Goal: Task Accomplishment & Management: Manage account settings

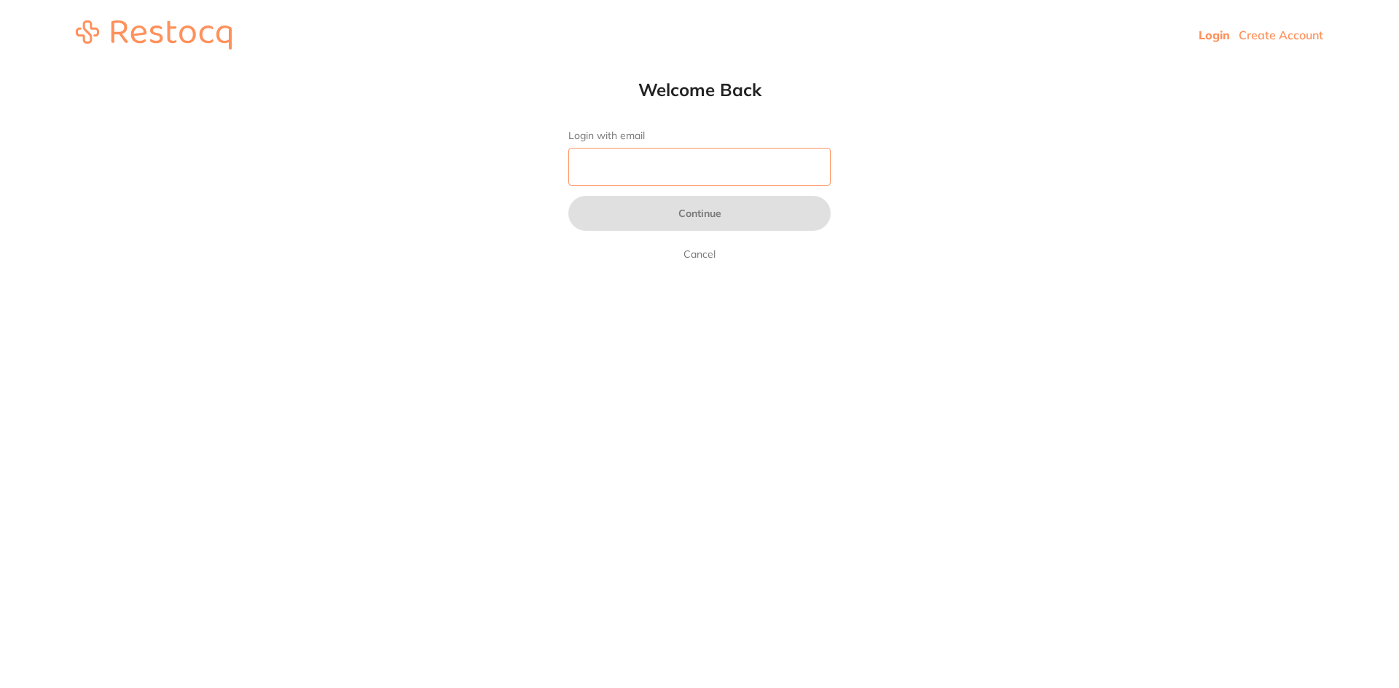
click at [677, 170] on input "Login with email" at bounding box center [699, 167] width 262 height 38
type input "[EMAIL_ADDRESS][DOMAIN_NAME]"
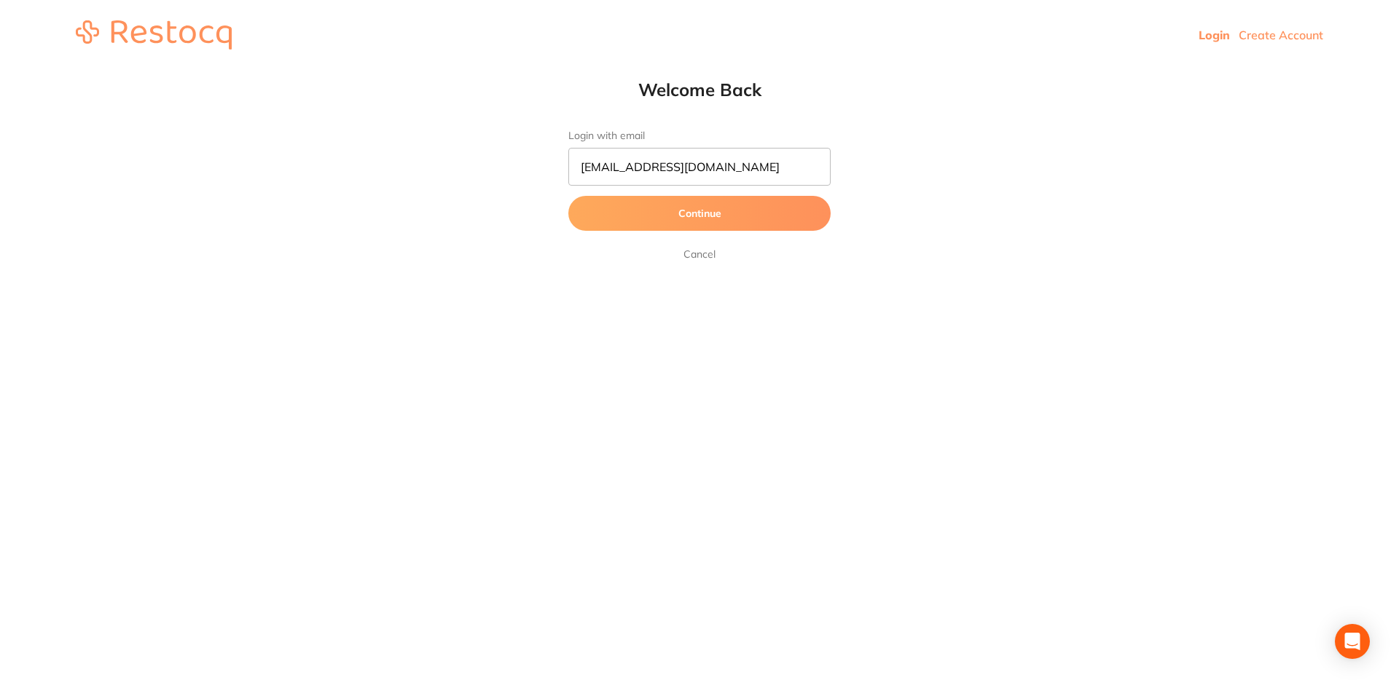
click at [699, 213] on button "Continue" at bounding box center [699, 213] width 262 height 35
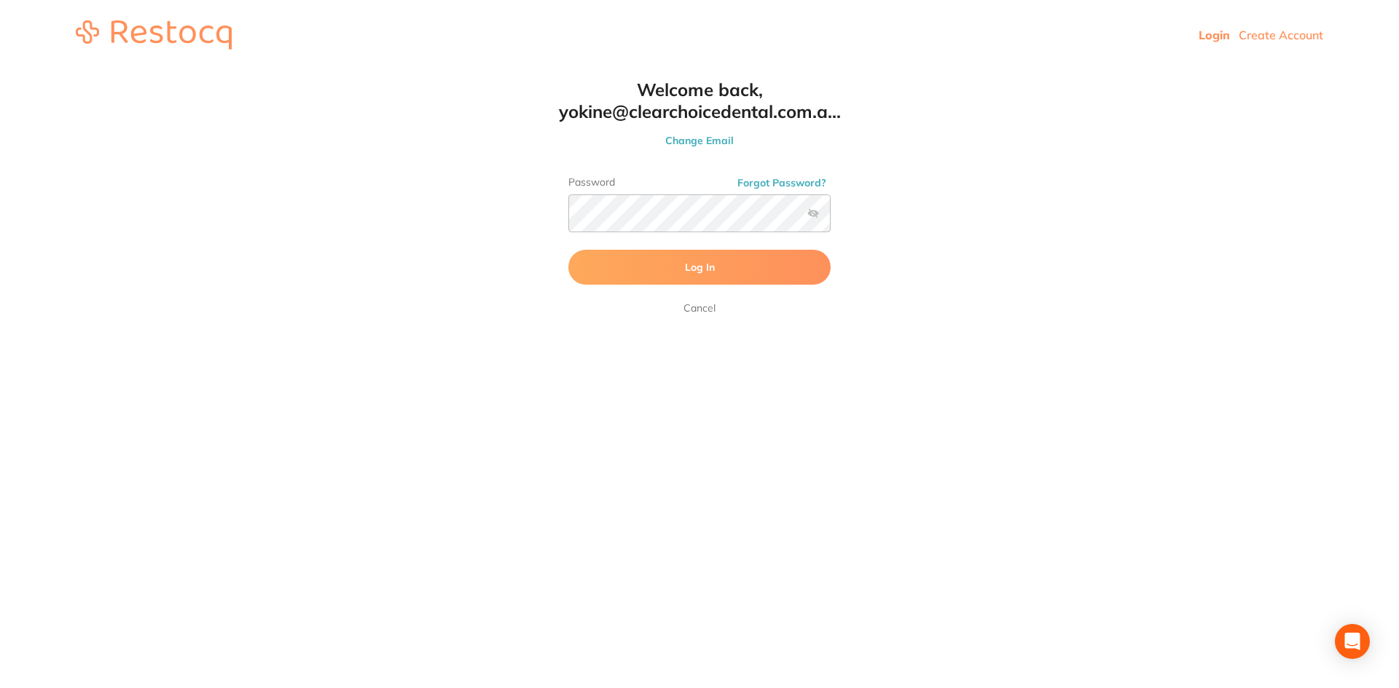
click at [704, 267] on span "Log In" at bounding box center [700, 267] width 30 height 13
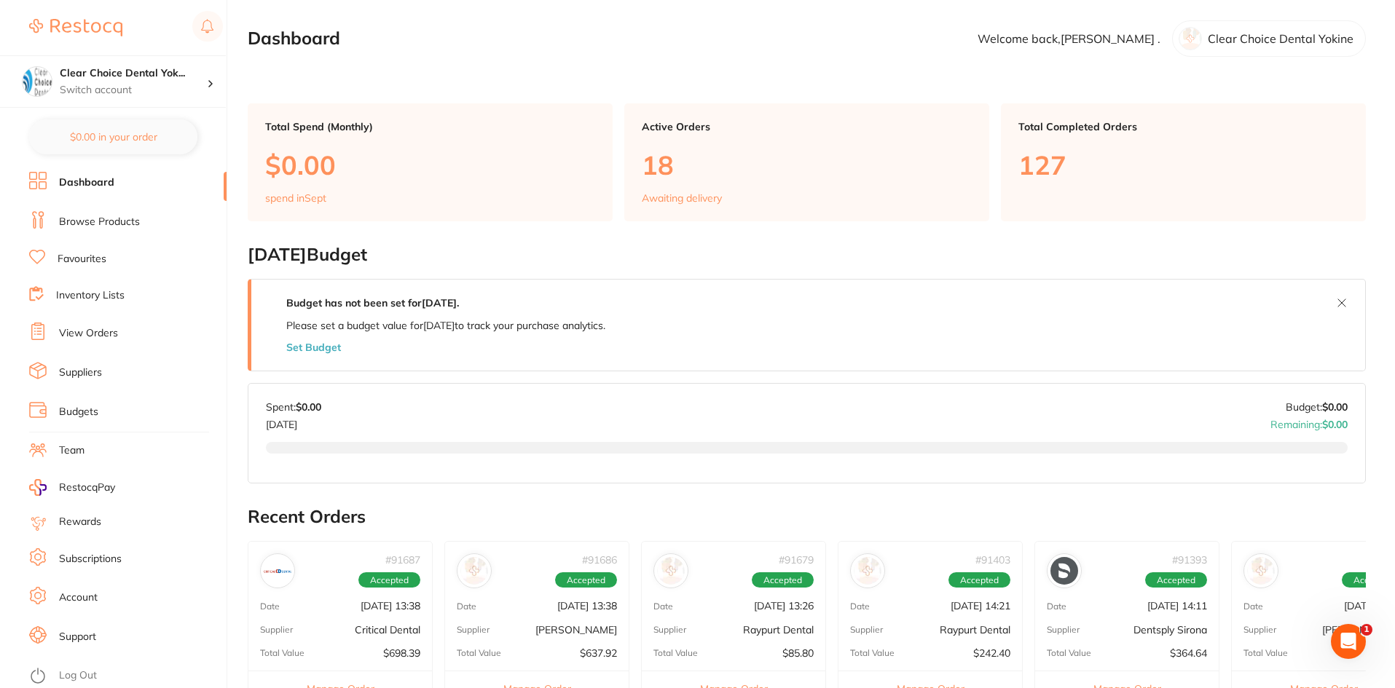
click at [103, 336] on link "View Orders" at bounding box center [88, 333] width 59 height 15
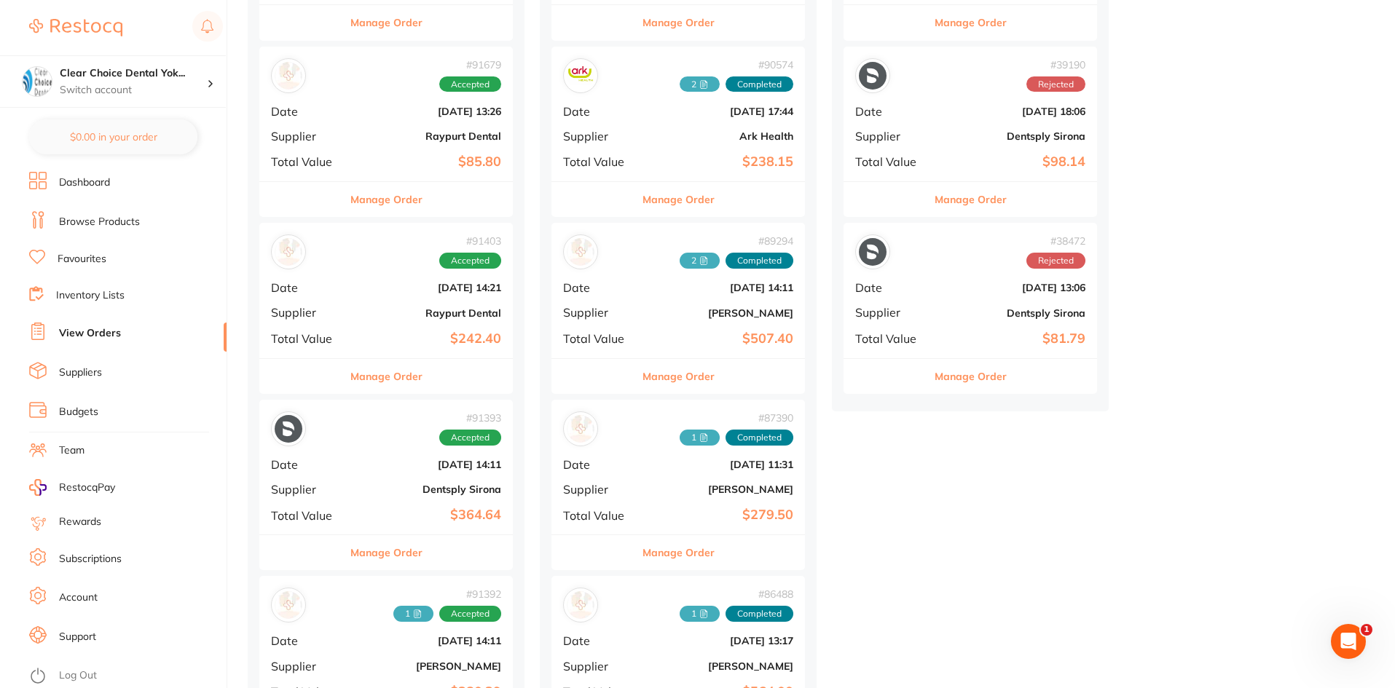
scroll to position [656, 0]
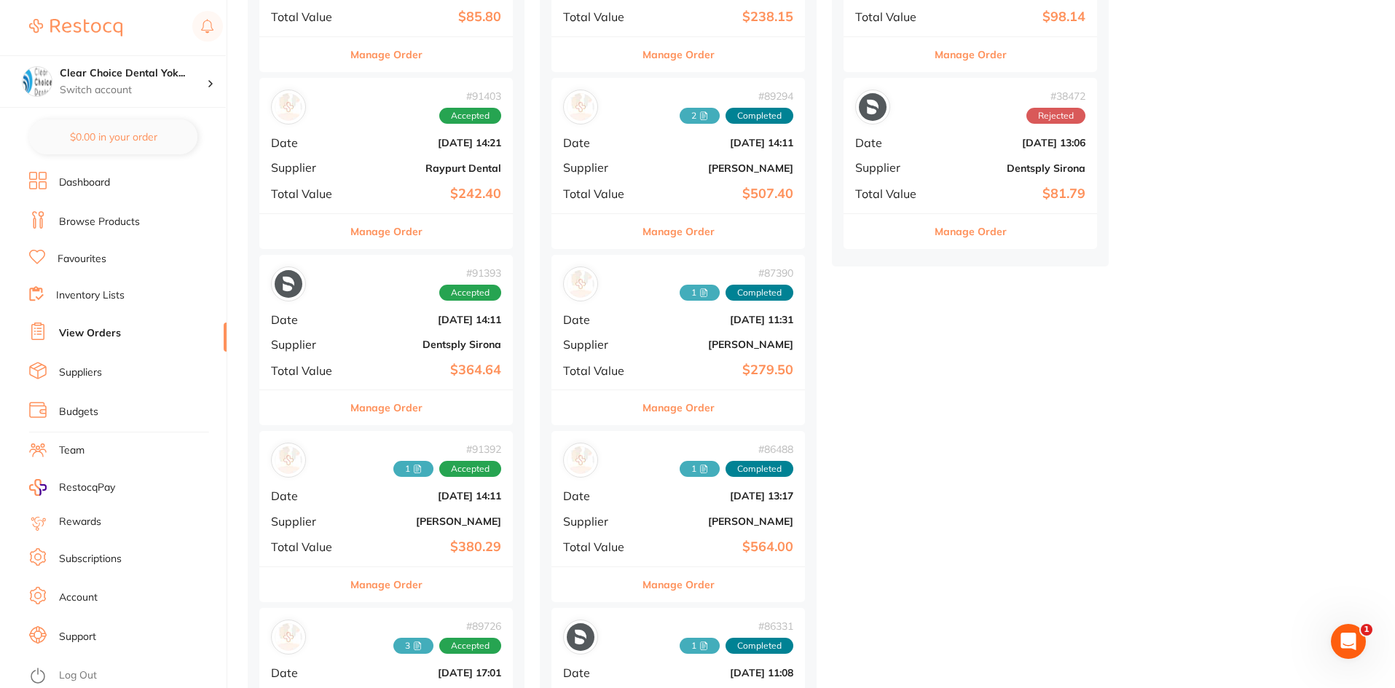
click at [385, 586] on button "Manage Order" at bounding box center [386, 584] width 72 height 35
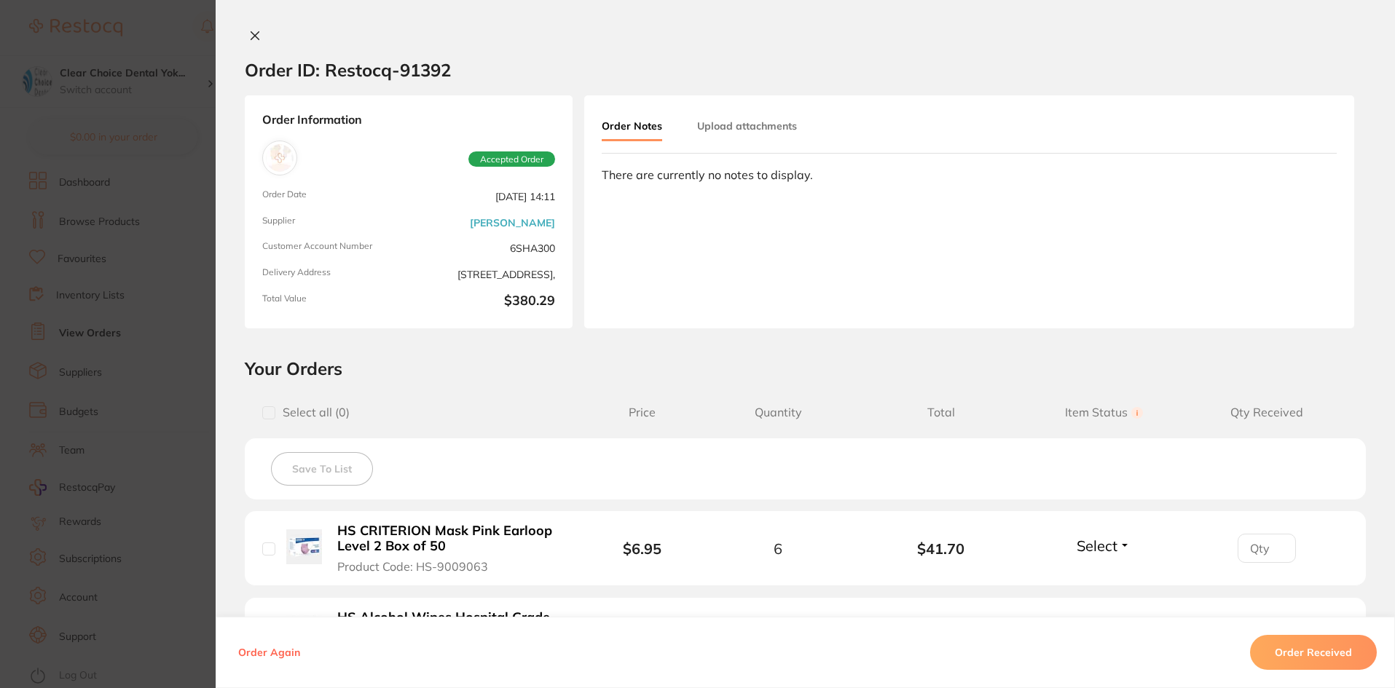
click at [757, 124] on button "Upload attachments" at bounding box center [747, 126] width 100 height 26
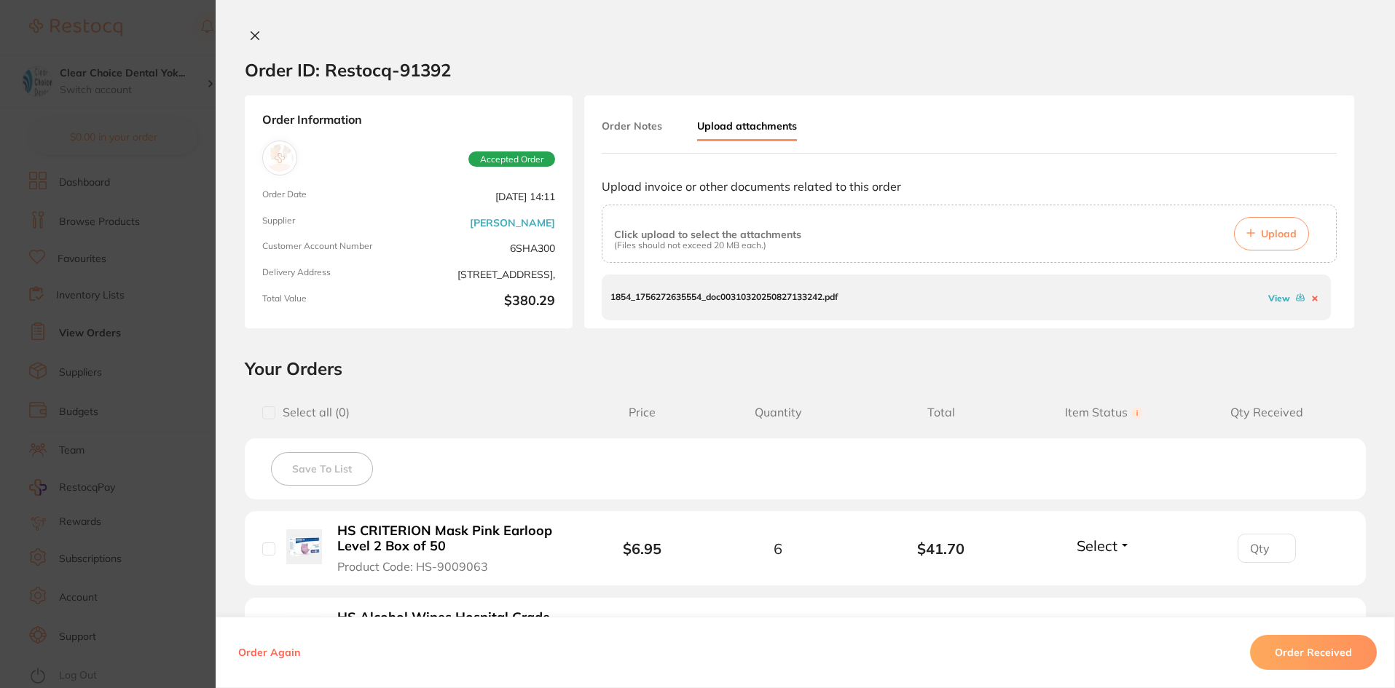
click at [1265, 238] on span "Upload" at bounding box center [1279, 233] width 36 height 13
click at [177, 185] on section "Order ID: Restocq- 91392 Order Information Accepted Order Order Date [DATE] 14:…" at bounding box center [697, 344] width 1395 height 688
